Goal: Information Seeking & Learning: Learn about a topic

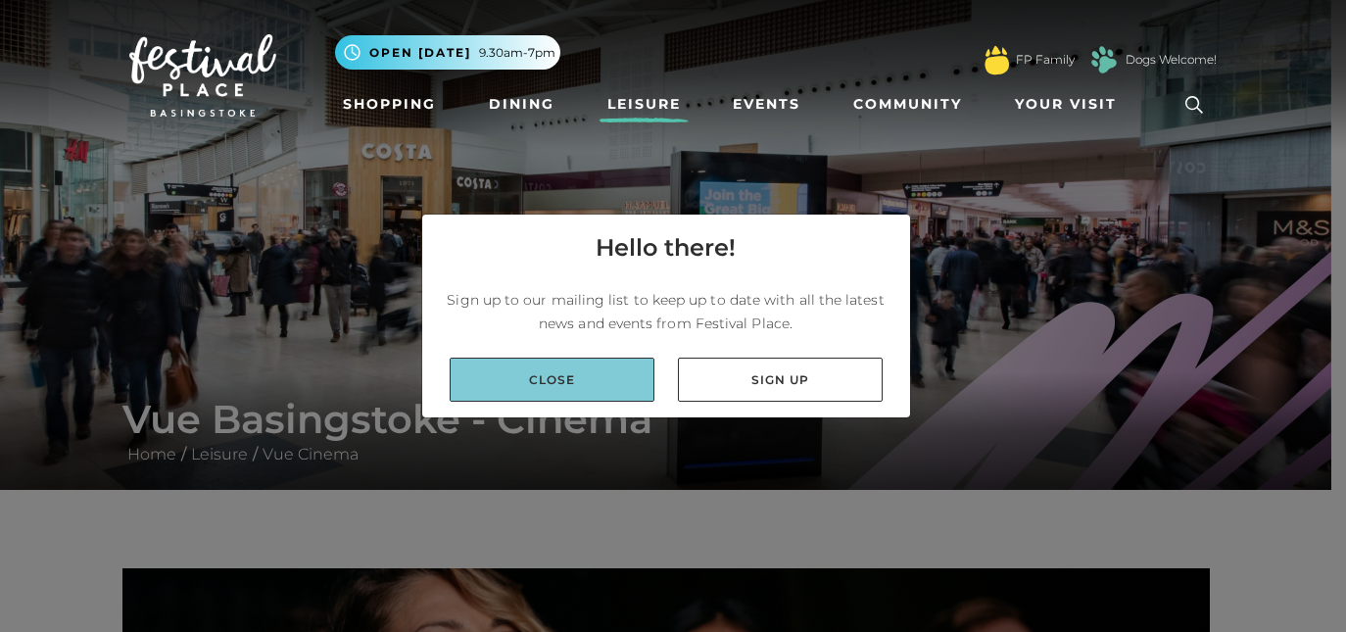
click at [602, 385] on link "Close" at bounding box center [552, 380] width 205 height 44
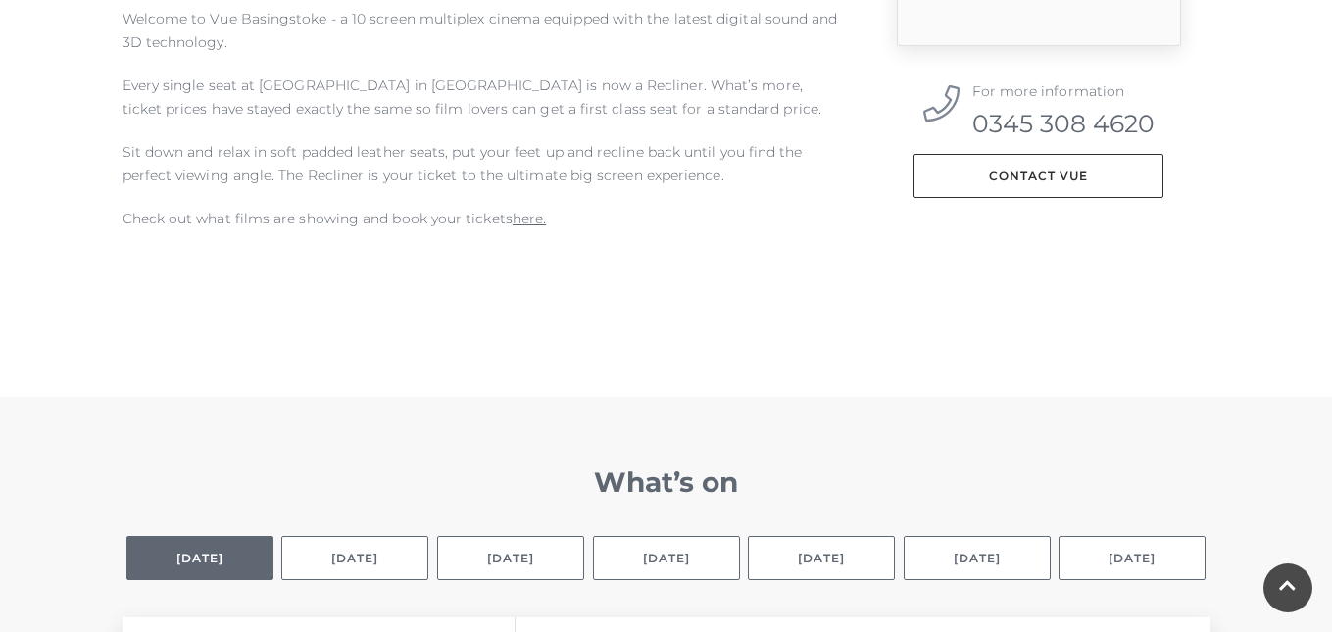
scroll to position [936, 0]
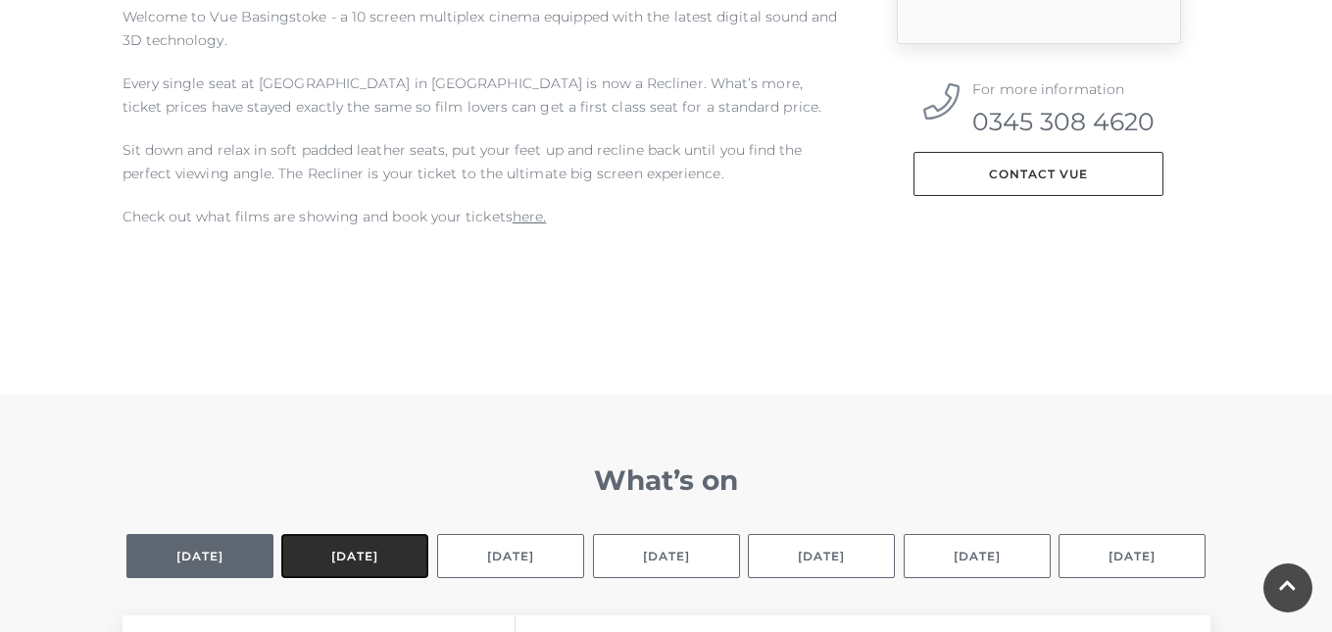
click at [375, 564] on button "[DATE]" at bounding box center [354, 556] width 147 height 44
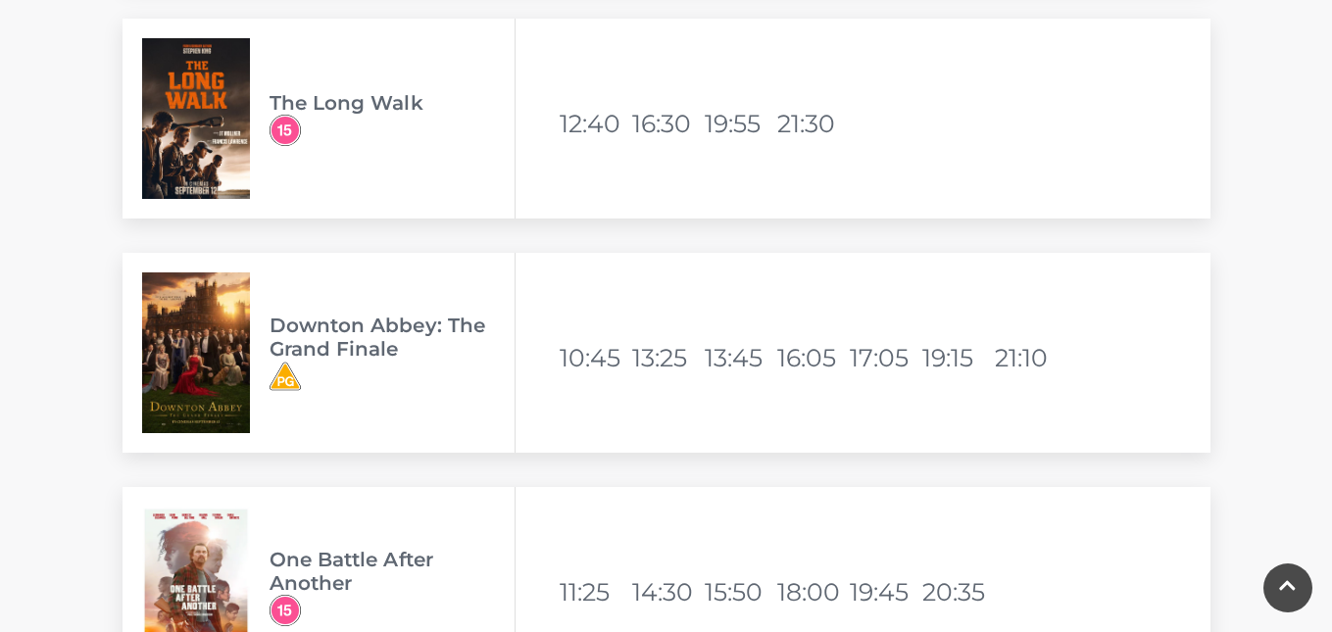
scroll to position [5048, 0]
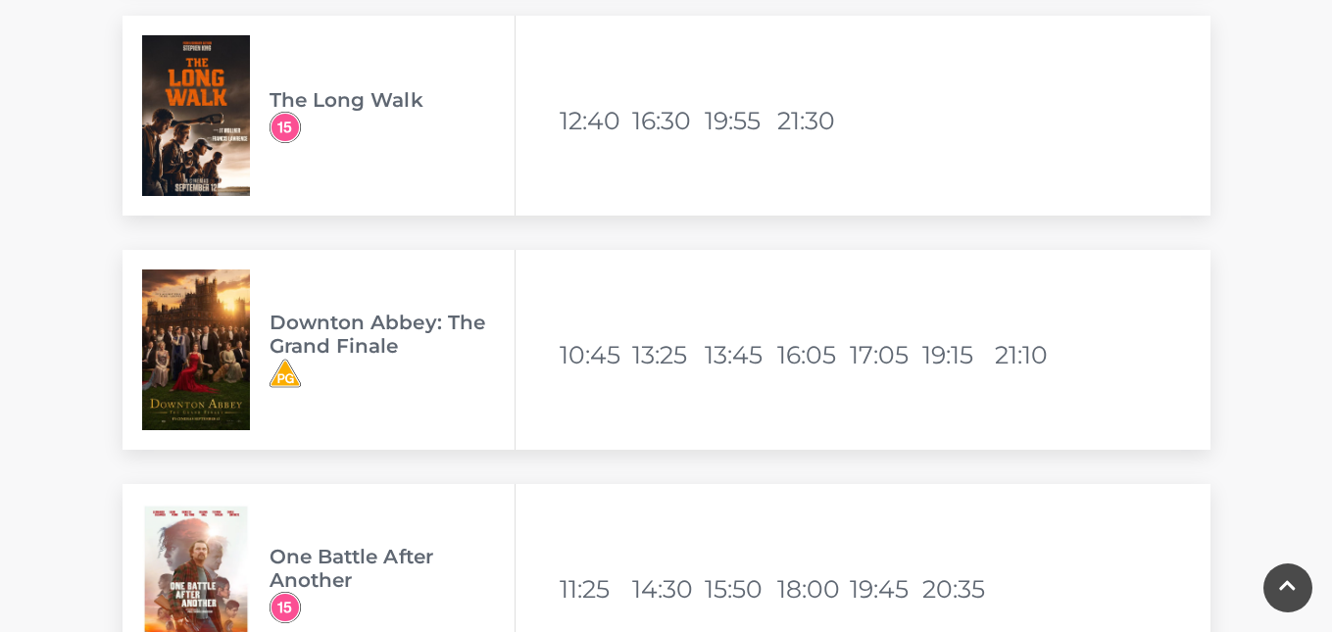
click at [200, 364] on img at bounding box center [196, 349] width 108 height 161
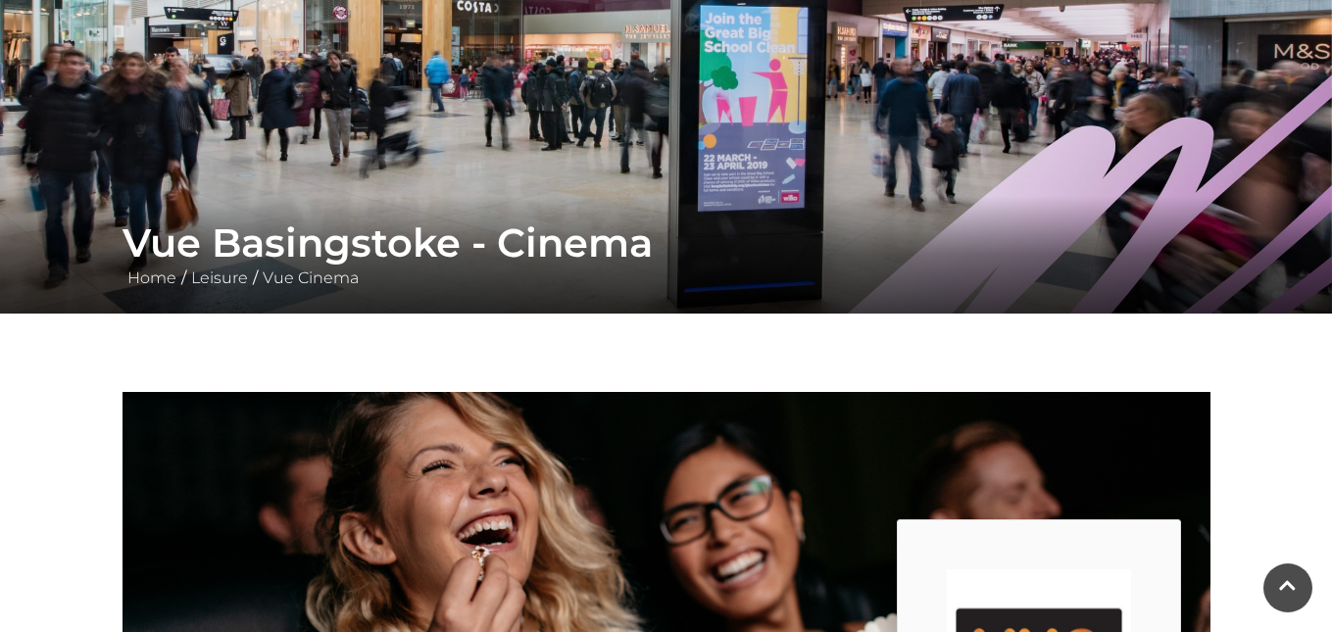
scroll to position [173, 0]
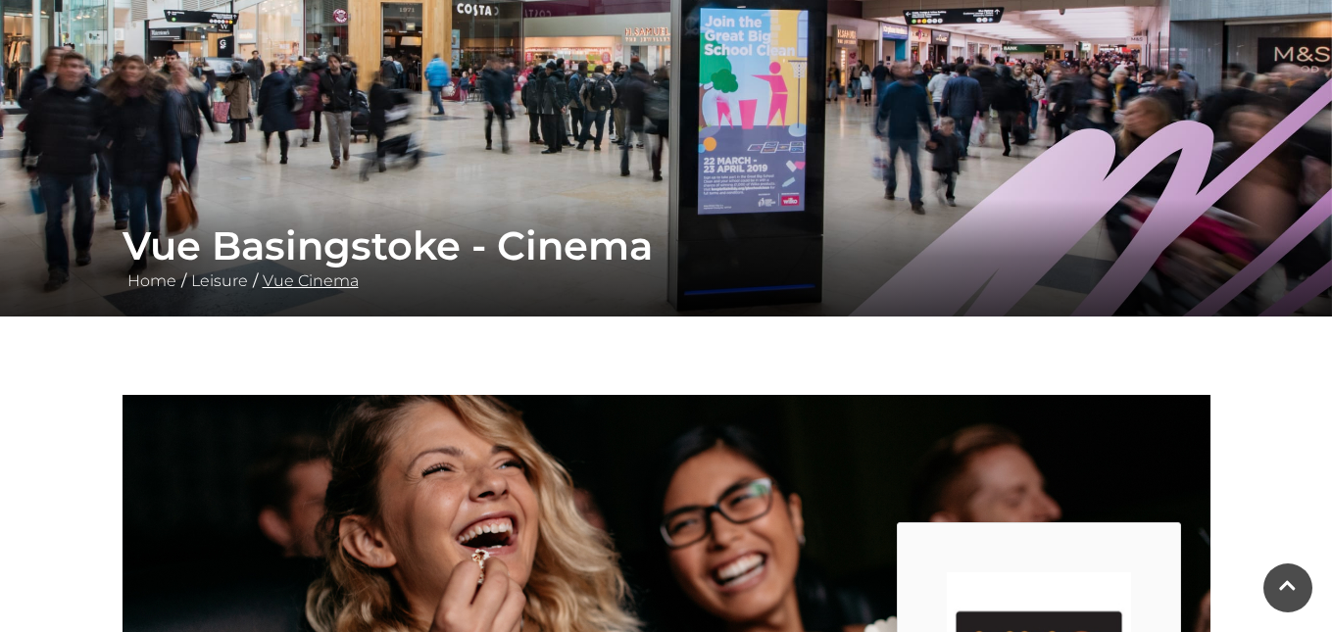
click at [284, 282] on link "Vue Cinema" at bounding box center [311, 280] width 106 height 19
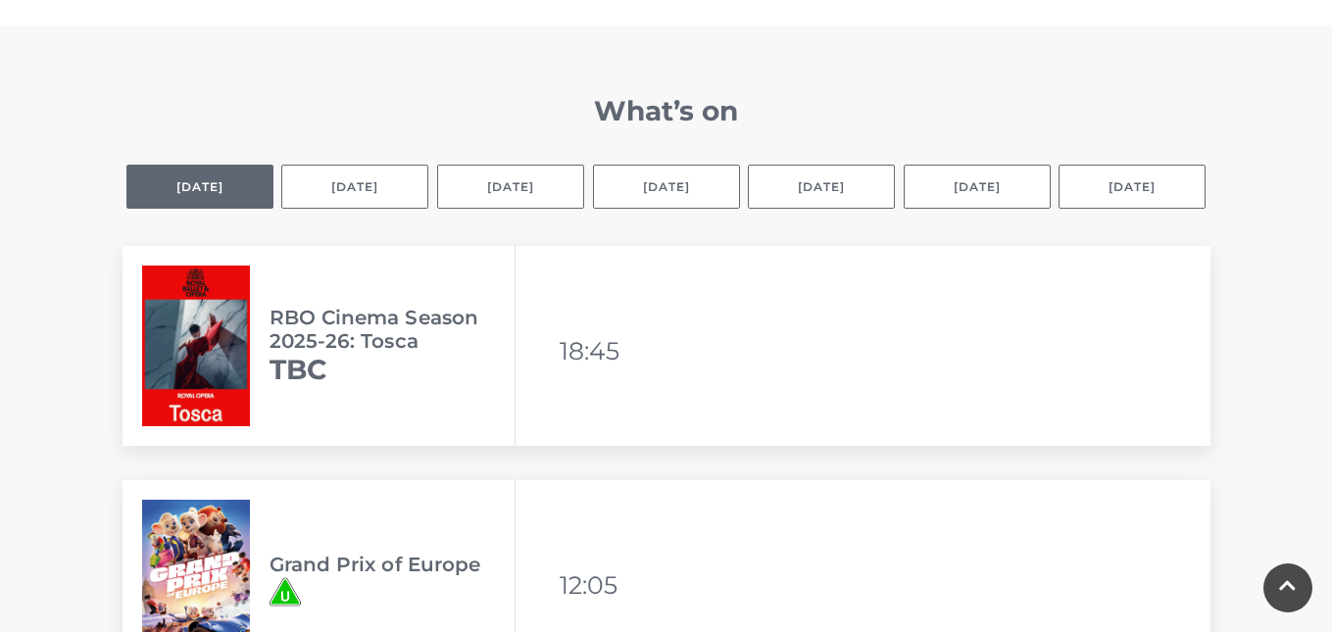
scroll to position [1320, 0]
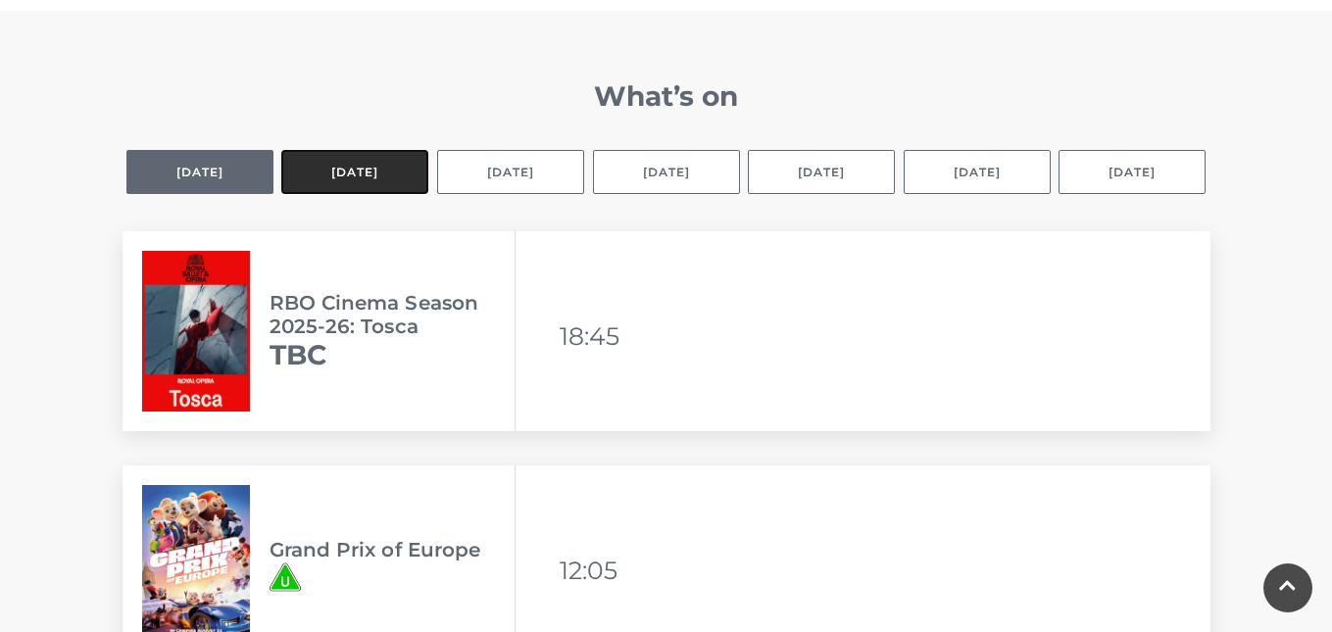
click at [373, 174] on button "[DATE]" at bounding box center [354, 172] width 147 height 44
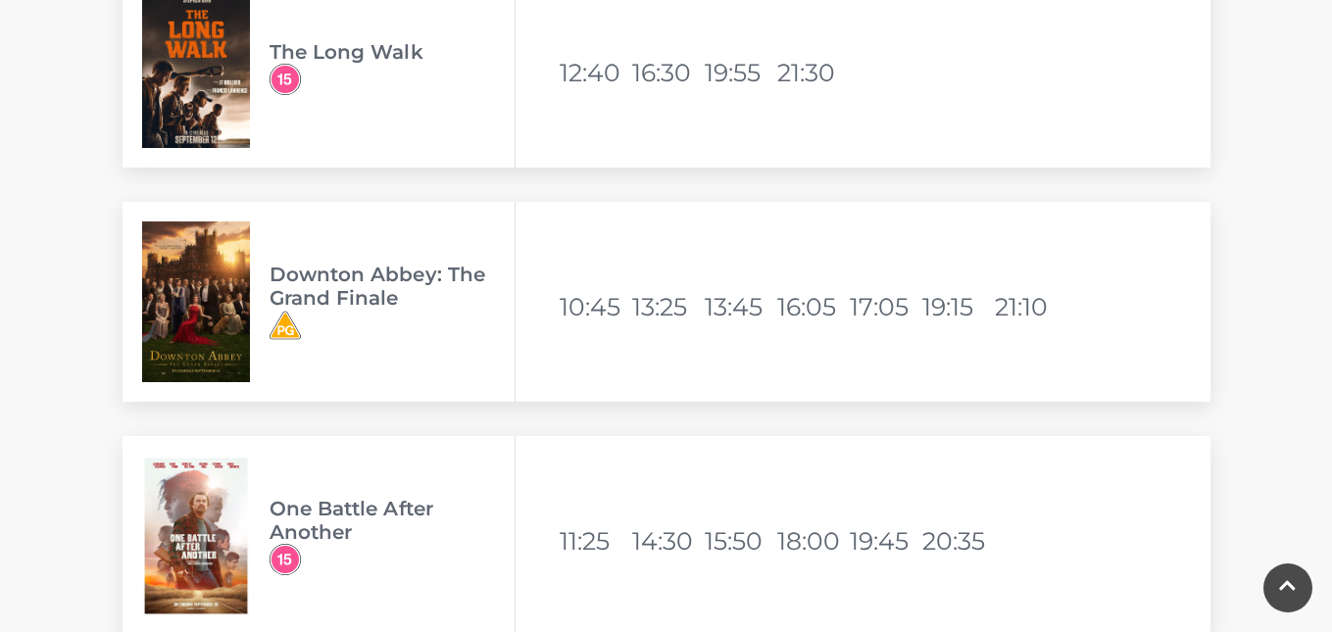
scroll to position [5100, 0]
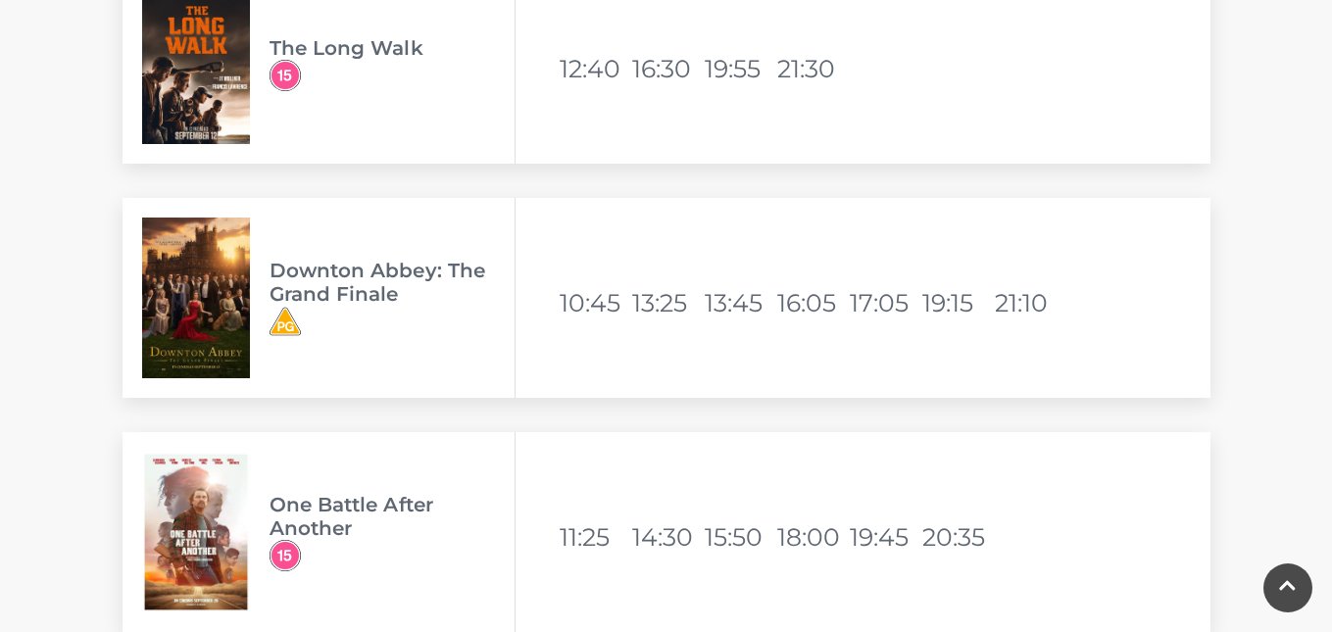
click at [398, 278] on h3 "Downton Abbey: The Grand Finale" at bounding box center [391, 282] width 245 height 47
click at [216, 316] on img at bounding box center [196, 298] width 108 height 161
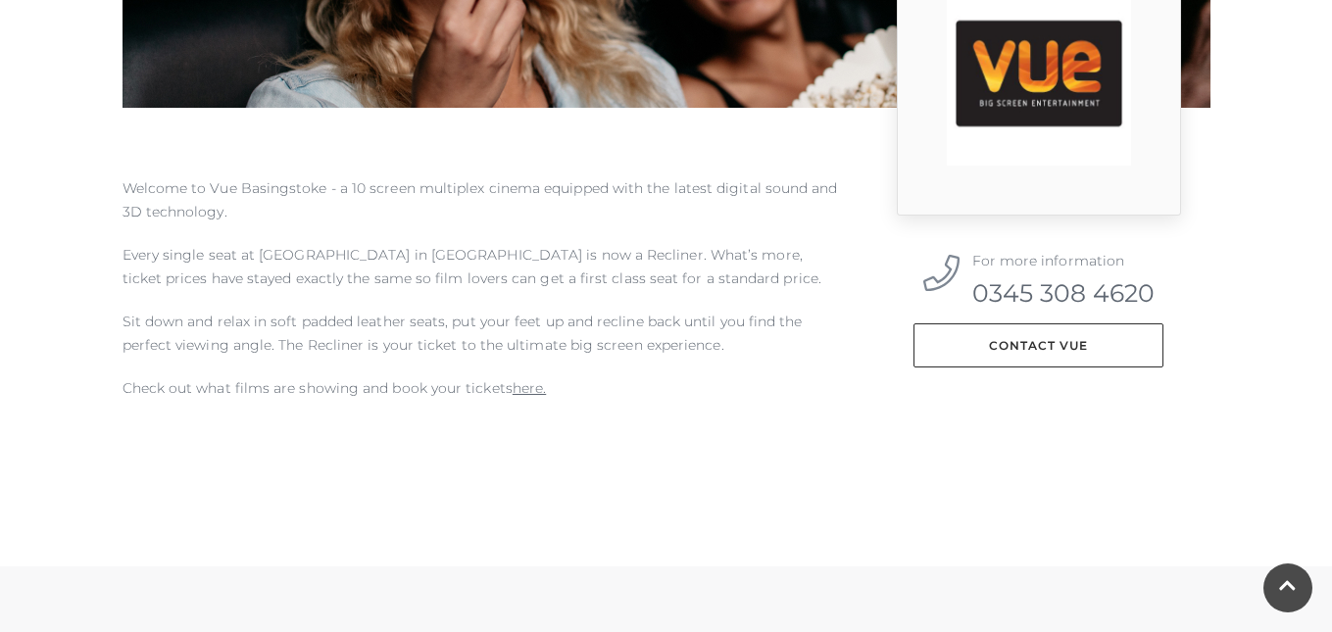
scroll to position [774, 0]
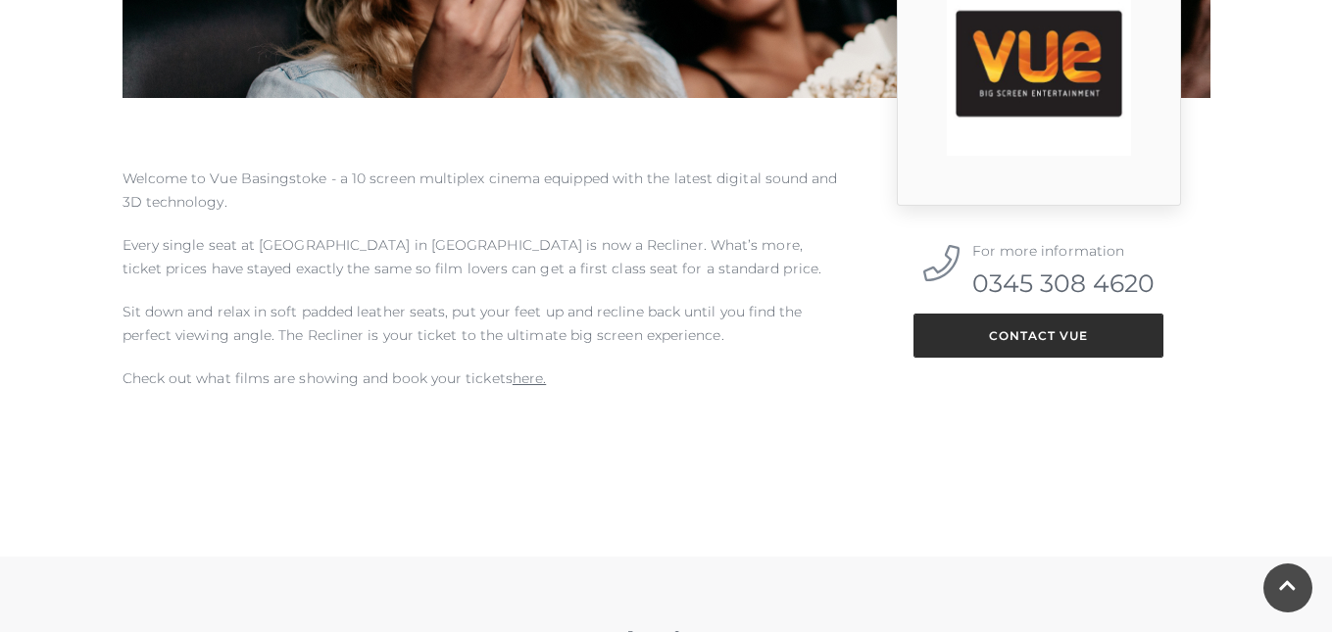
click at [997, 328] on link "Contact Vue" at bounding box center [1038, 336] width 250 height 44
